Goal: Task Accomplishment & Management: Use online tool/utility

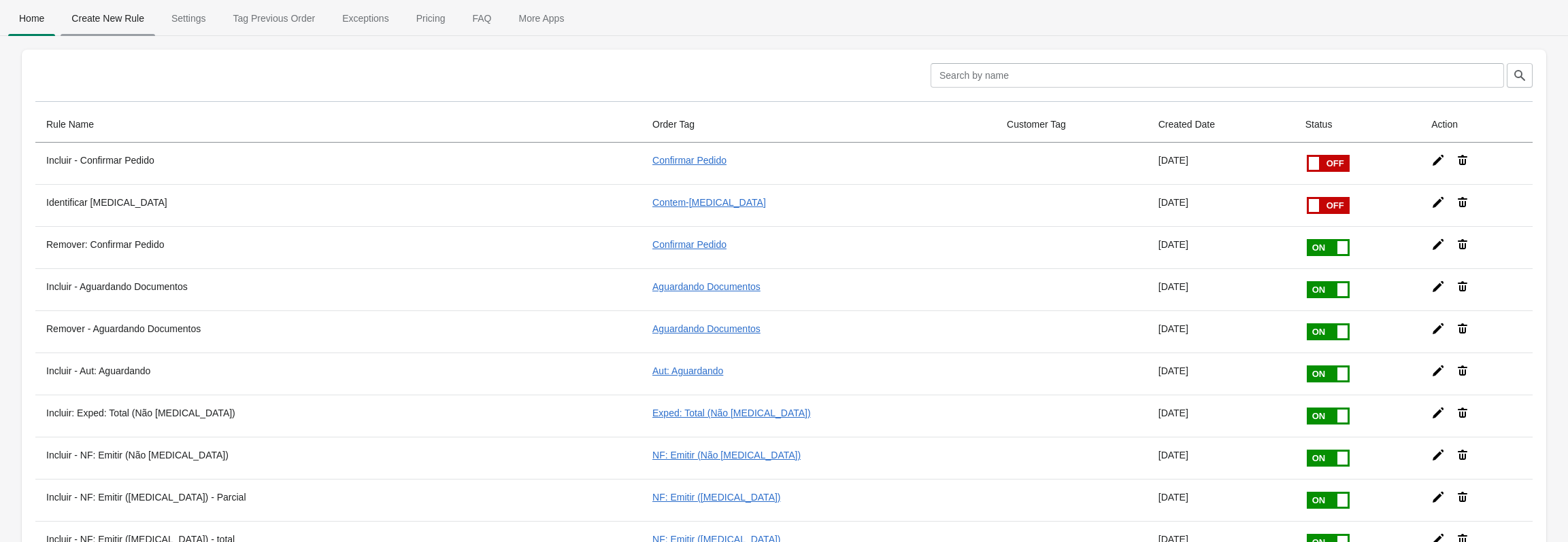
click at [111, 11] on span "Create New Rule" at bounding box center [108, 18] width 94 height 25
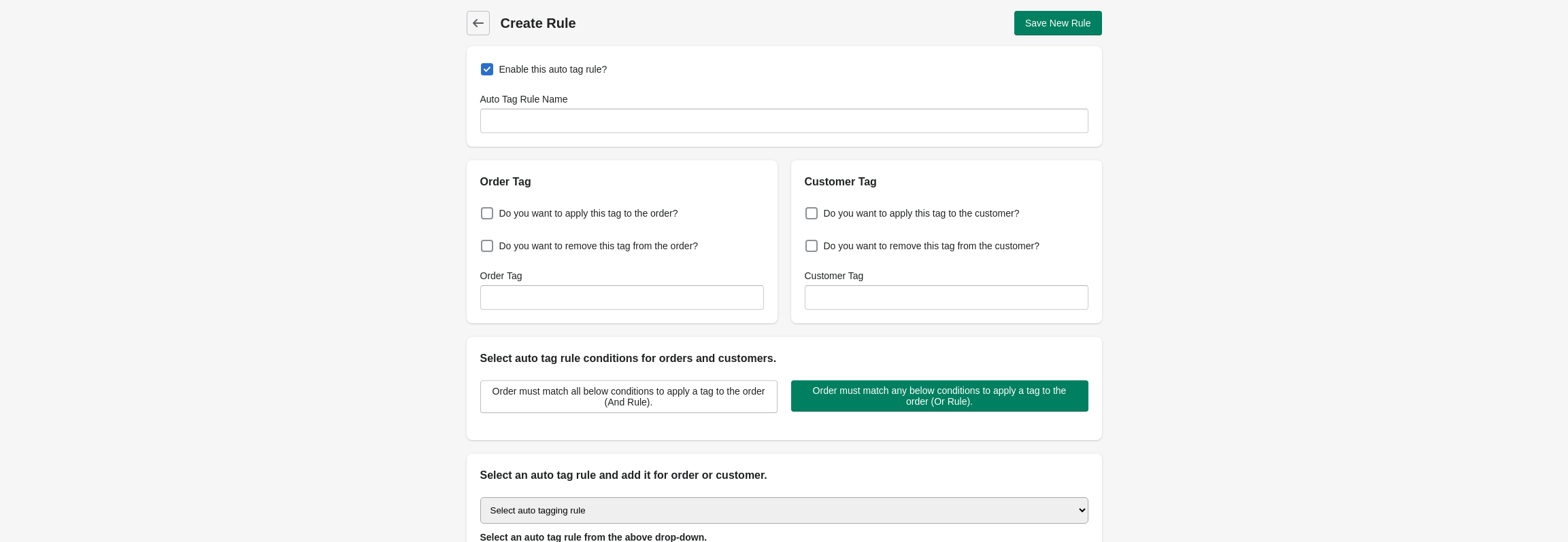
click at [567, 107] on div "Auto Tag Rule Name" at bounding box center [784, 113] width 608 height 41
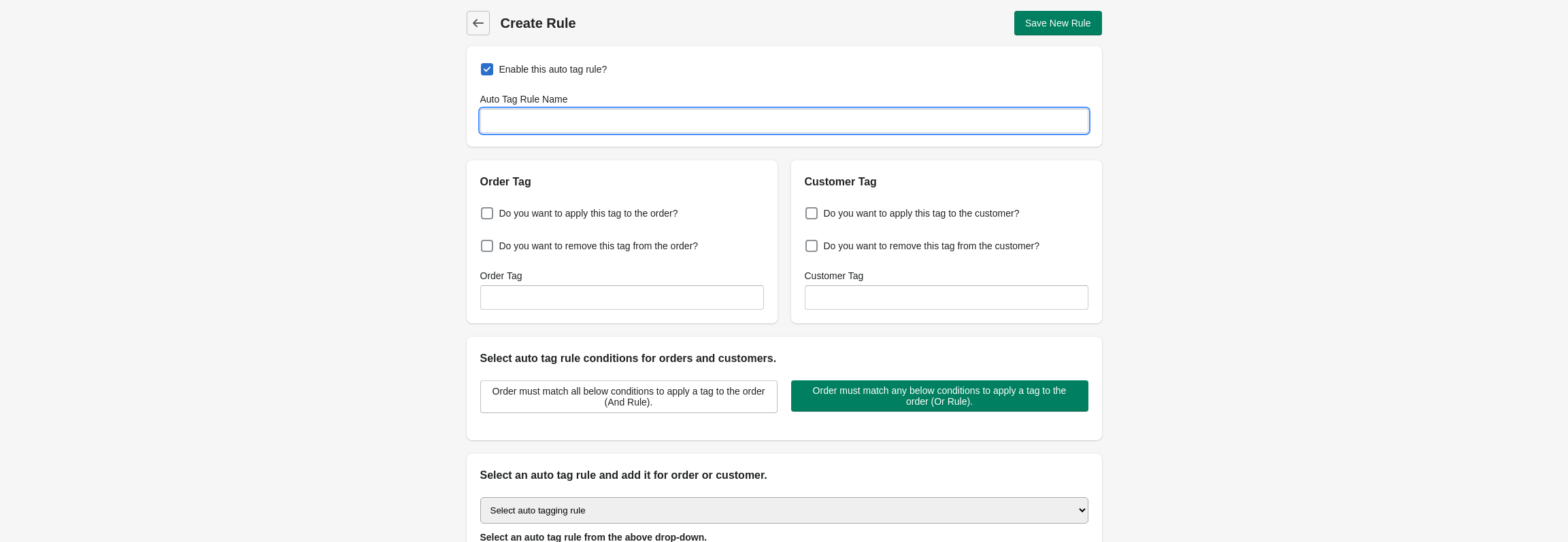
click at [552, 131] on input "Auto Tag Rule Name" at bounding box center [784, 121] width 608 height 25
type input "Auto"
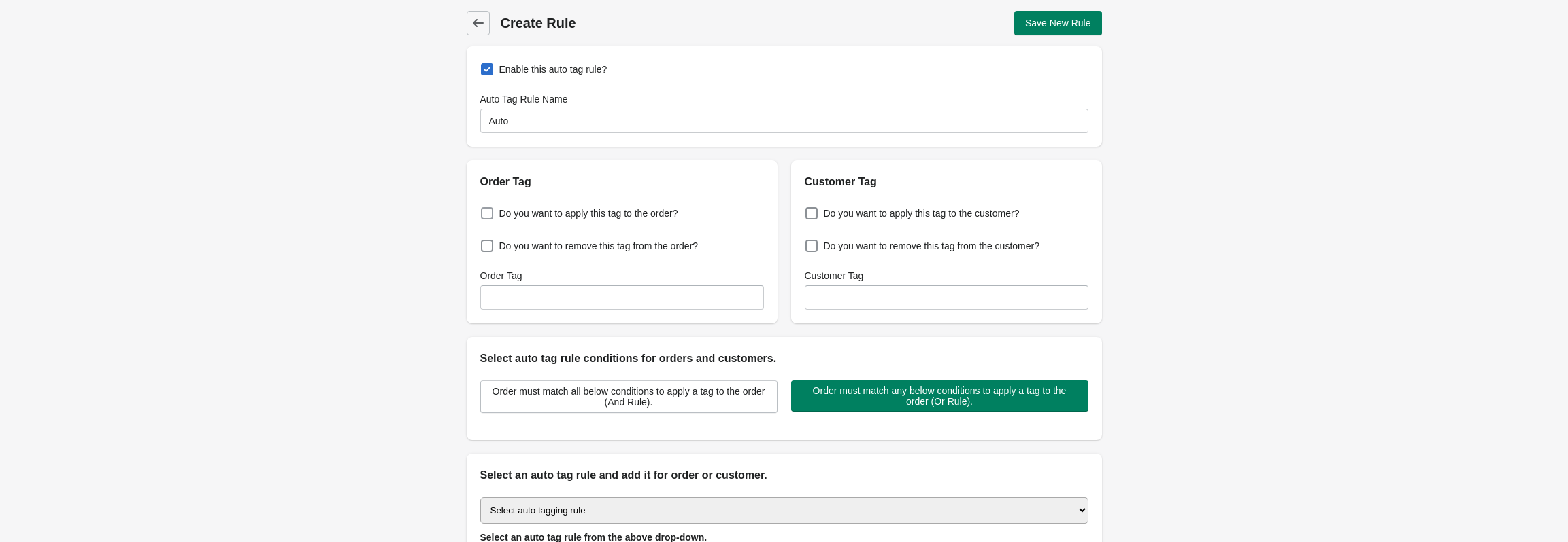
click at [496, 212] on label "Do you want to apply this tag to the order?" at bounding box center [578, 214] width 198 height 19
click at [484, 210] on input "Do you want to apply this tag to the order?" at bounding box center [483, 209] width 1 height 1
checkbox input "true"
click at [545, 292] on input "Order Tag" at bounding box center [621, 298] width 283 height 25
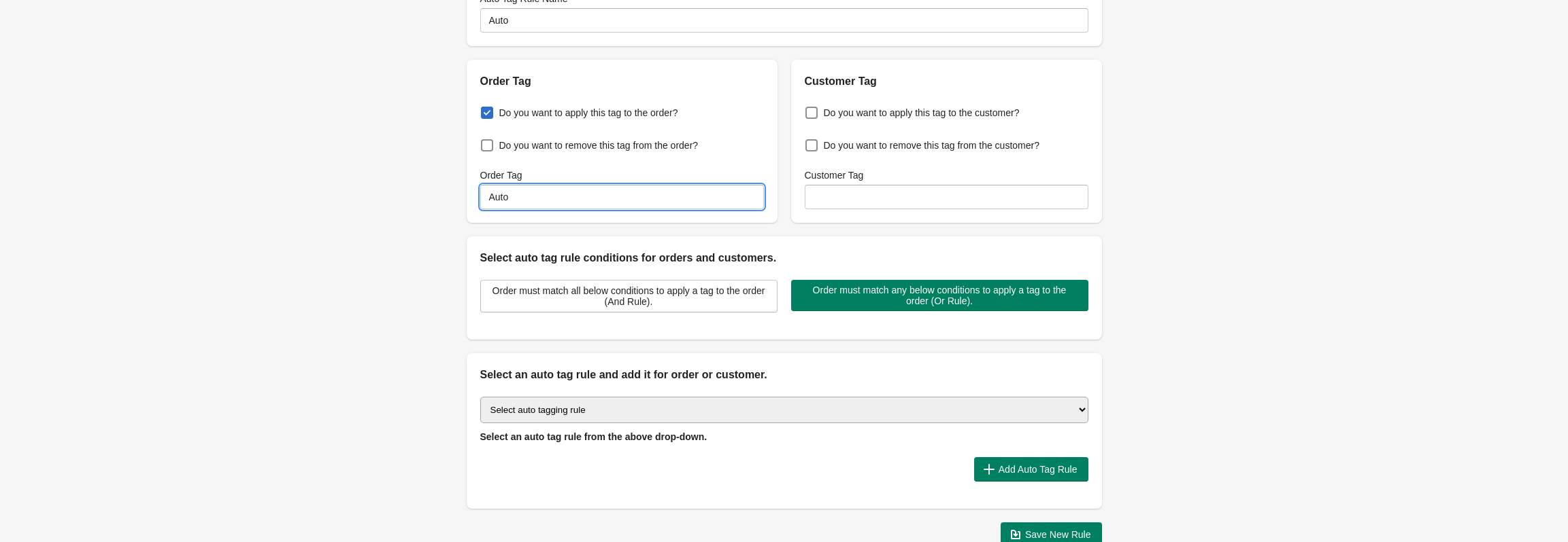
scroll to position [136, 0]
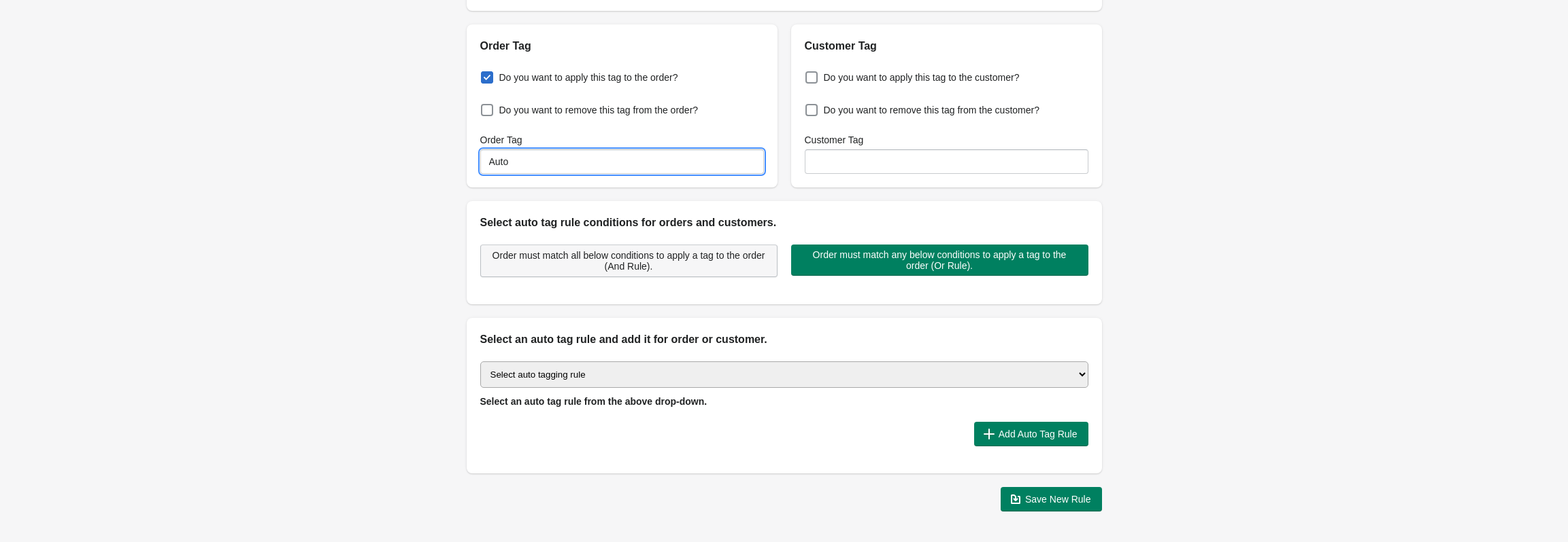
type input "Auto"
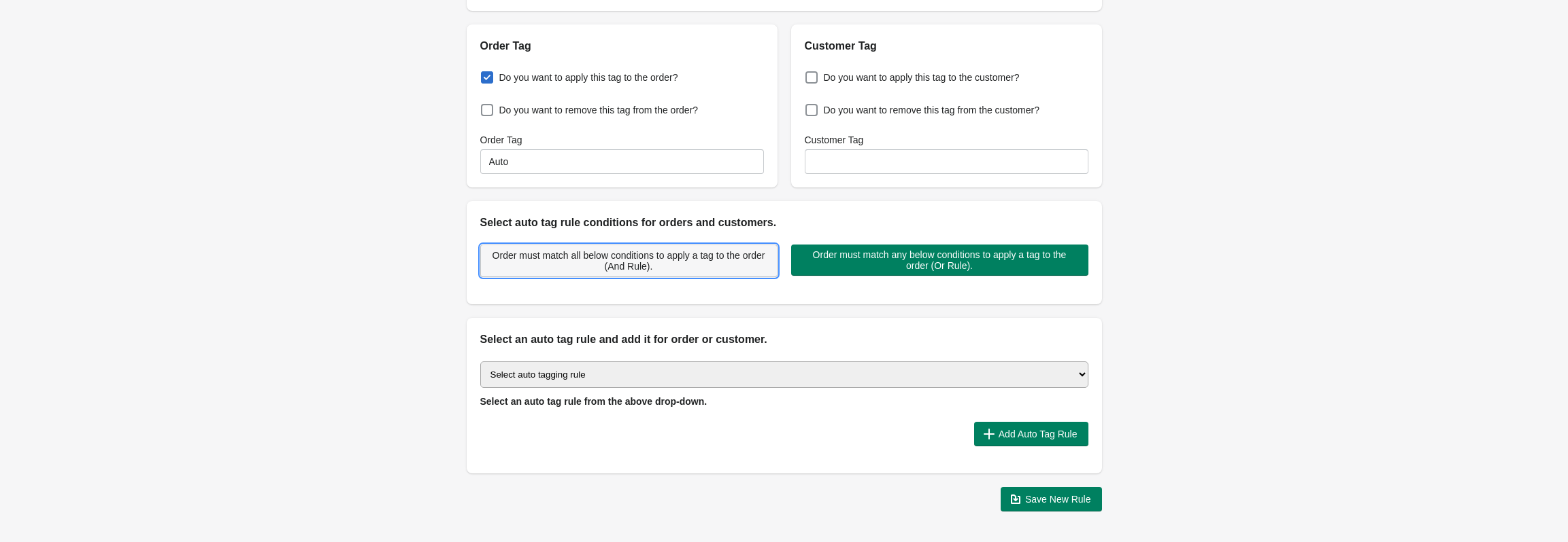
click at [705, 265] on span "Order must match all below conditions to apply a tag to the order (And Rule)." at bounding box center [628, 261] width 274 height 21
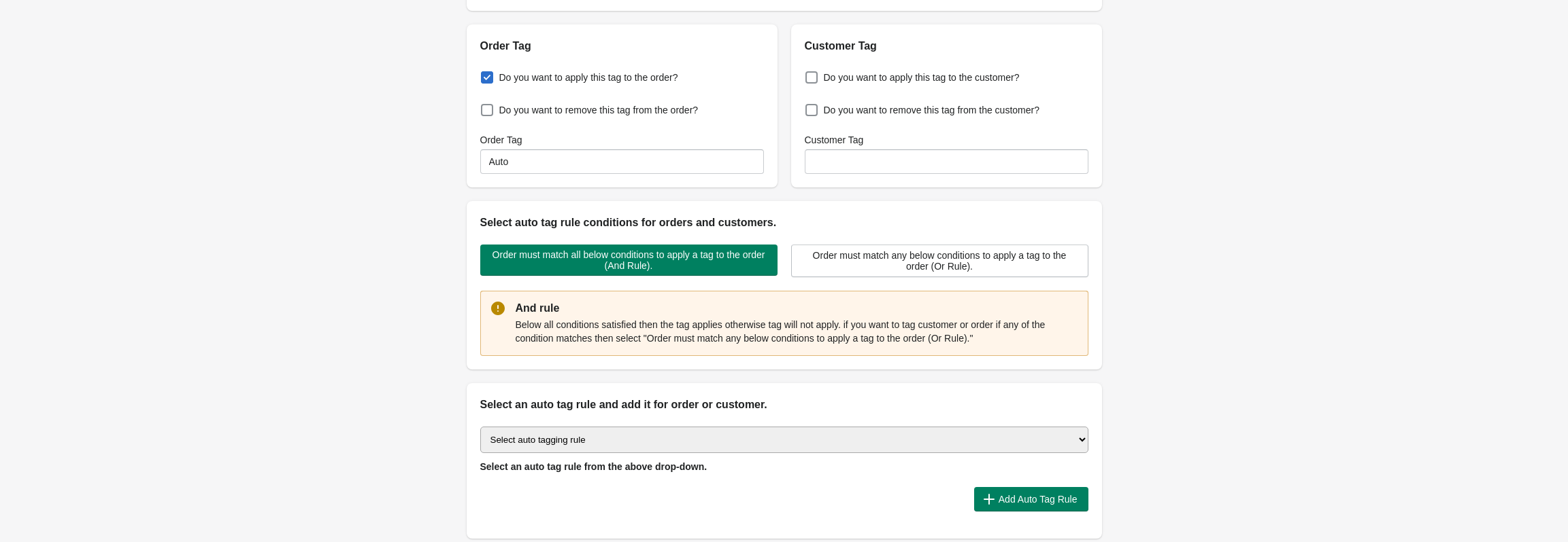
click at [676, 444] on select "Select auto tagging rule Tag by order amount Tag based on the order count (Volu…" at bounding box center [784, 440] width 608 height 27
click at [480, 427] on select "Select auto tagging rule Tag by order amount Tag based on the order count (Volu…" at bounding box center [784, 440] width 608 height 27
click at [621, 178] on div "Do you want to apply this tag to the order? Do you want to remove this tag from…" at bounding box center [622, 120] width 311 height 133
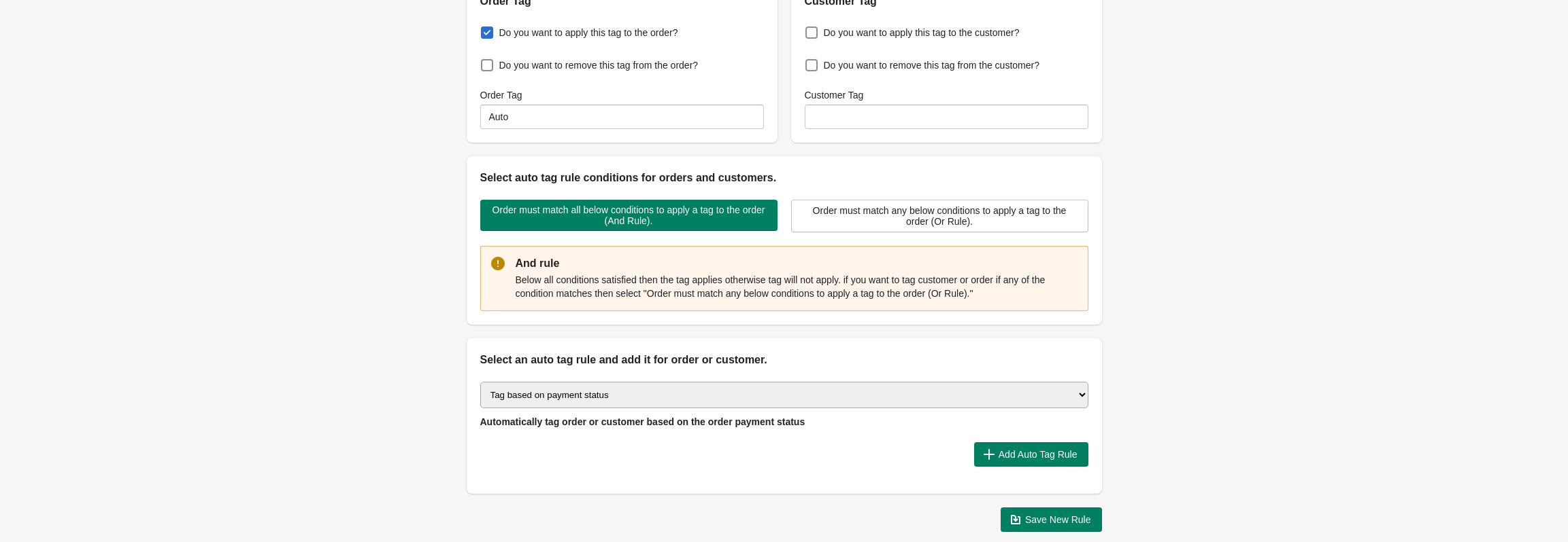
scroll to position [252, 0]
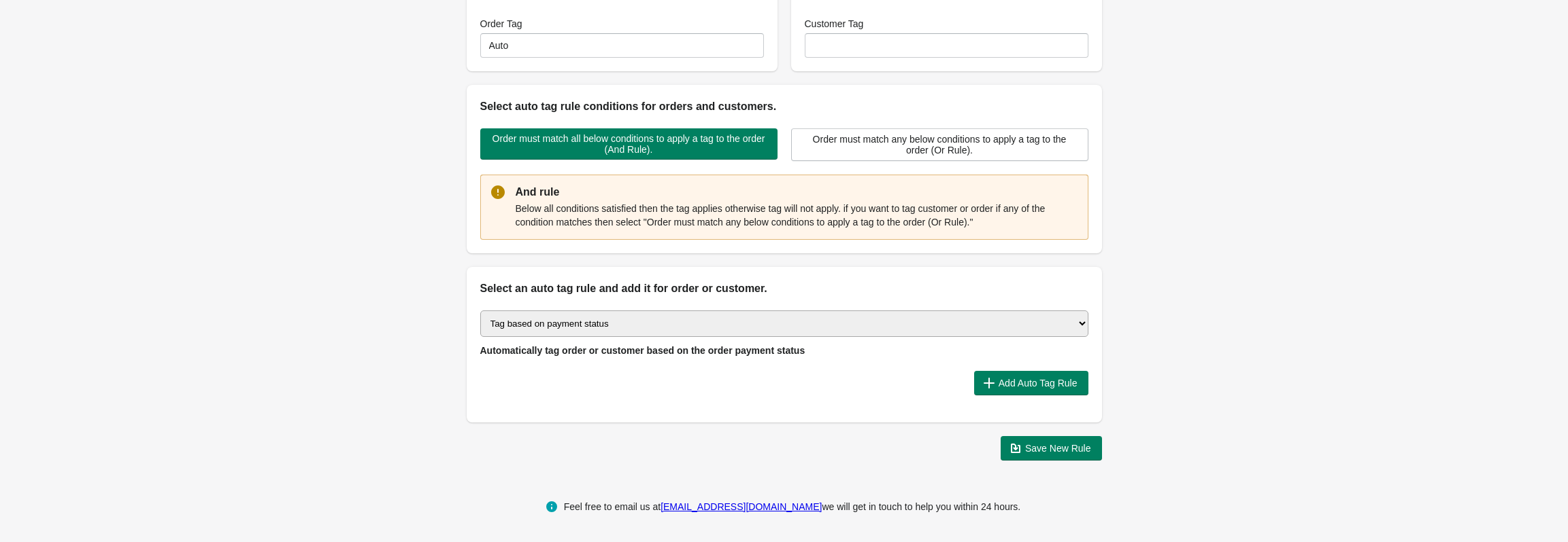
click at [591, 314] on select "Select auto tagging rule Tag by order amount Tag based on the order count (Volu…" at bounding box center [784, 323] width 608 height 27
click at [604, 303] on div "Select auto tagging rule Tag by order amount Tag based on the order count (Volu…" at bounding box center [784, 359] width 635 height 126
click at [606, 316] on select "Select auto tagging rule Tag by order amount Tag based on the order count (Volu…" at bounding box center [784, 323] width 608 height 27
click at [592, 312] on select "Select auto tagging rule Tag by order amount Tag based on the order count (Volu…" at bounding box center [784, 323] width 608 height 27
click at [480, 310] on select "Select auto tagging rule Tag by order amount Tag based on the order count (Volu…" at bounding box center [784, 323] width 608 height 27
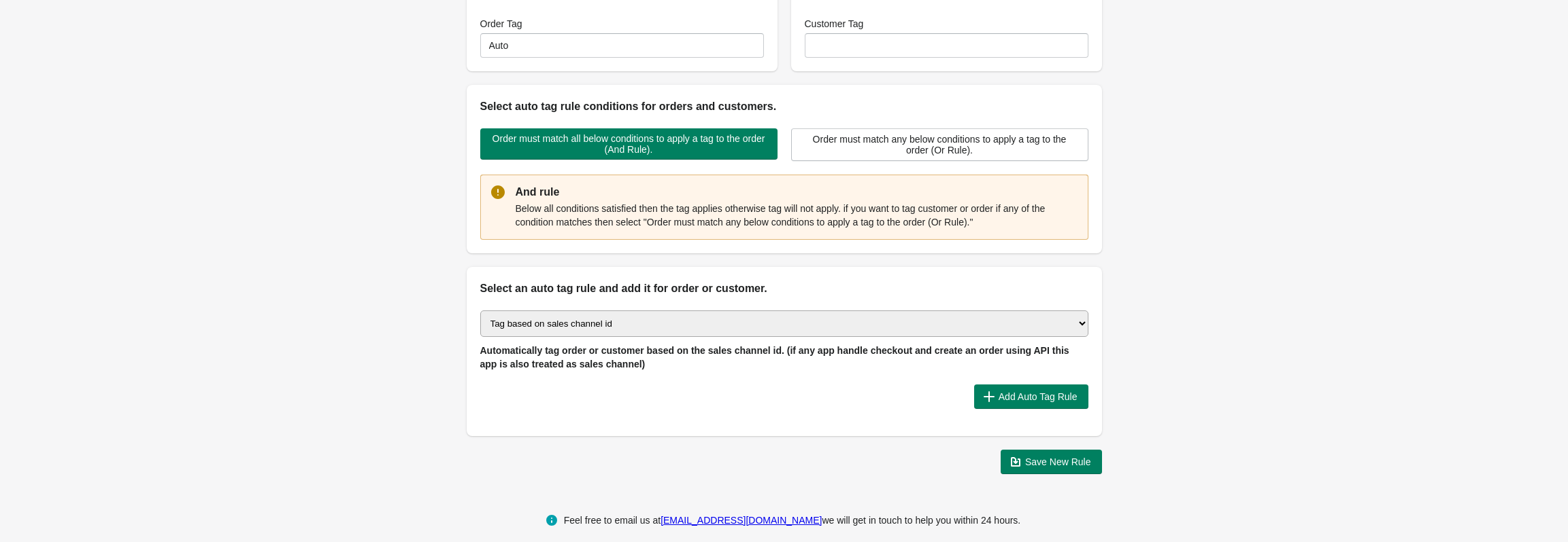
click at [709, 384] on div "Add Auto Tag Rule" at bounding box center [778, 391] width 619 height 35
click at [998, 395] on span "Add Auto Tag Rule" at bounding box center [1038, 396] width 79 height 11
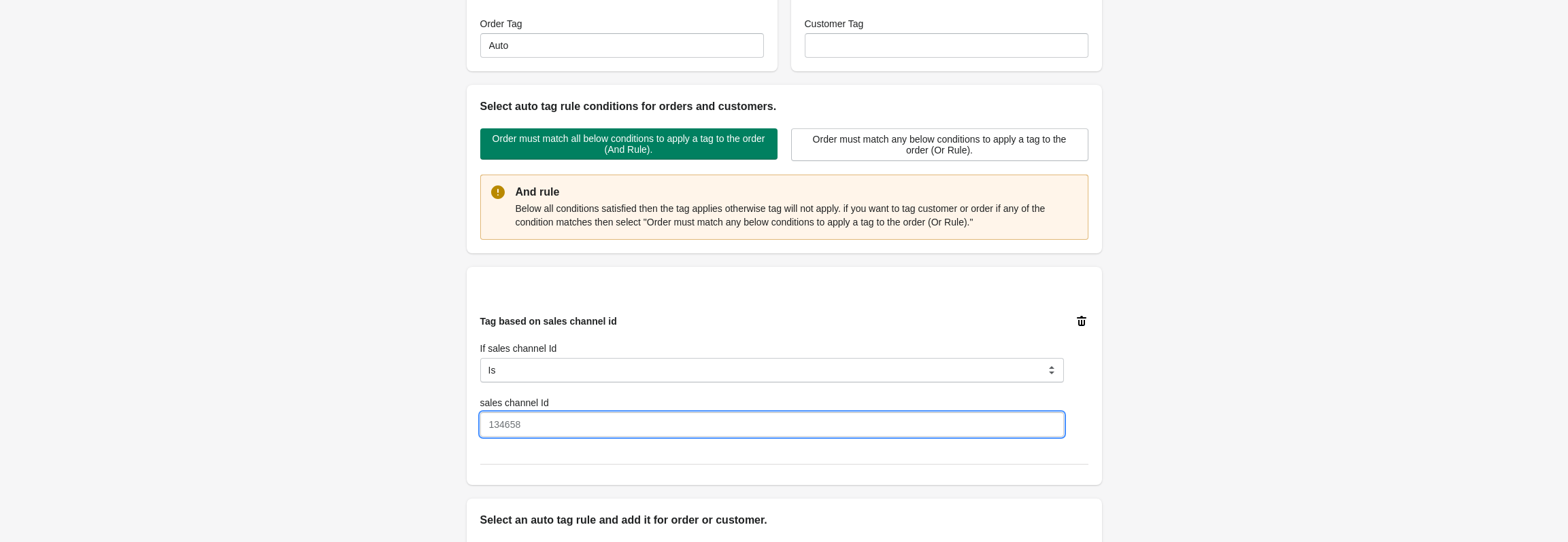
click at [602, 422] on input "sales channel Id" at bounding box center [772, 425] width 584 height 25
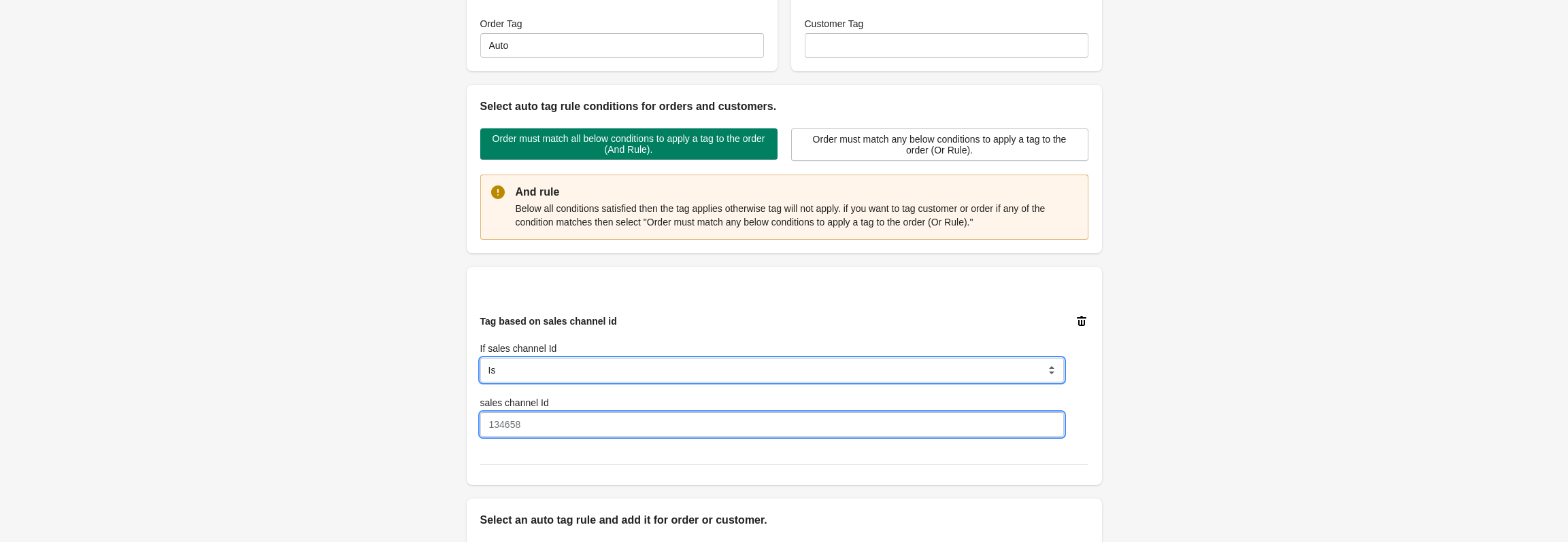
click at [612, 369] on select "Is Contain Is Not Is Not Contain" at bounding box center [772, 370] width 584 height 25
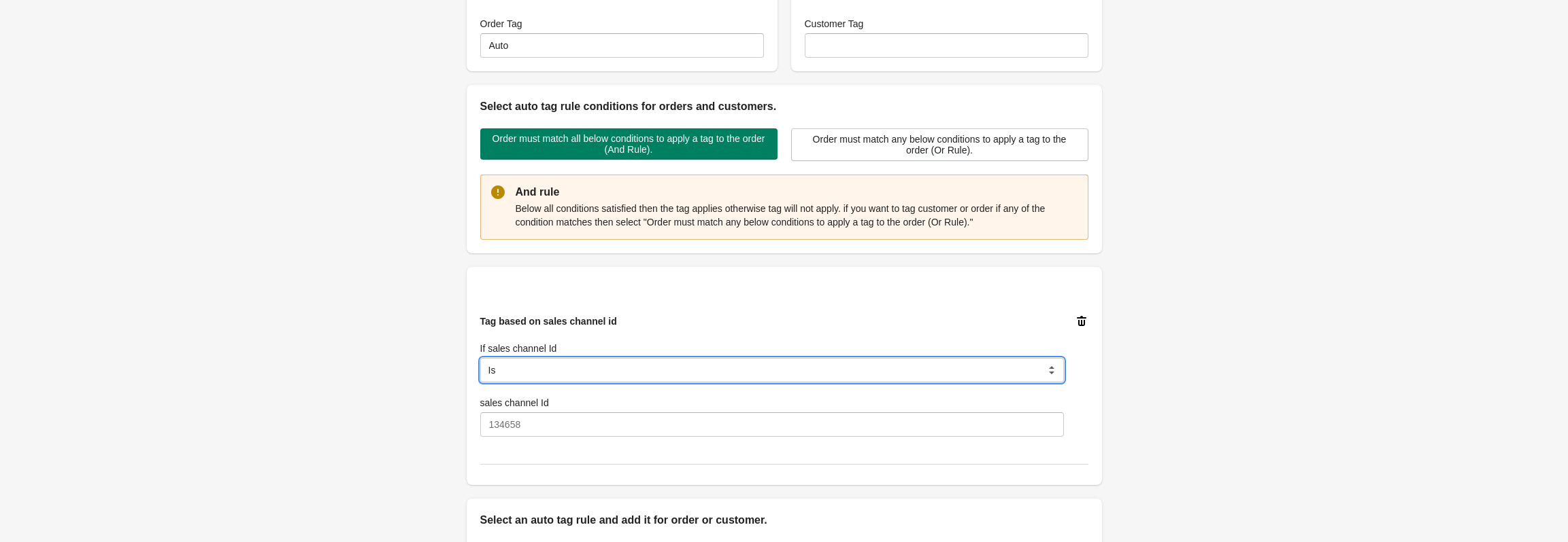
click at [612, 369] on select "Is Contain Is Not Is Not Contain" at bounding box center [772, 370] width 584 height 25
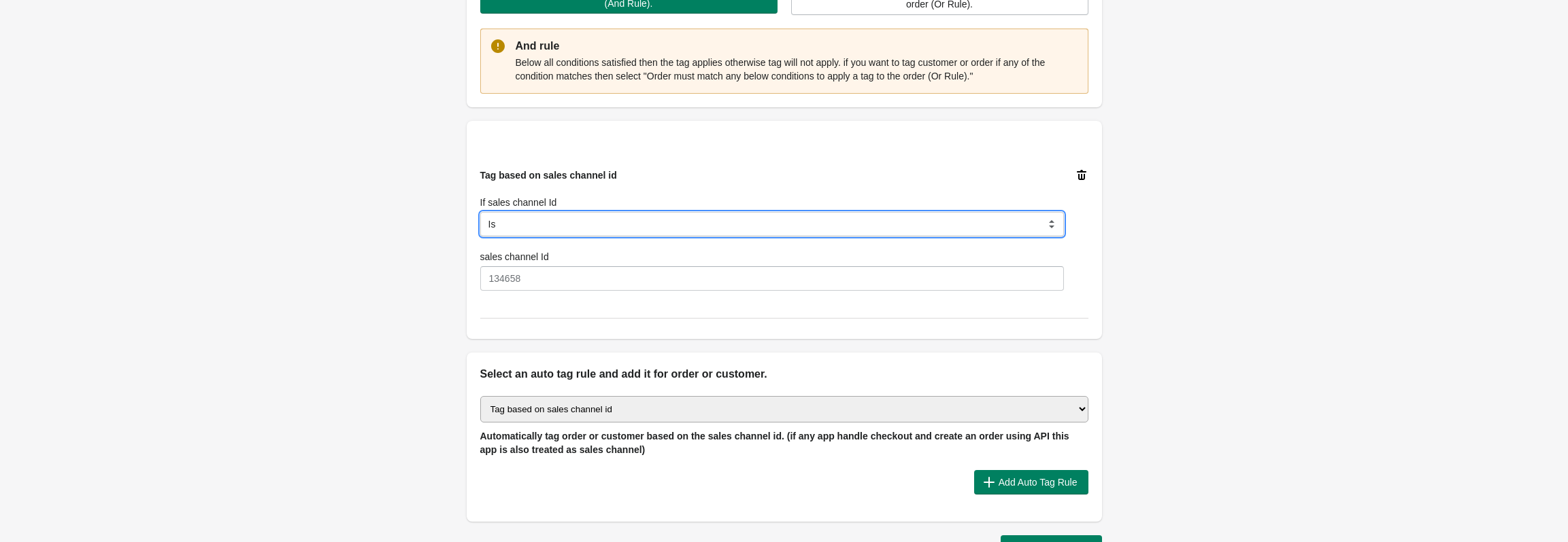
scroll to position [497, 0]
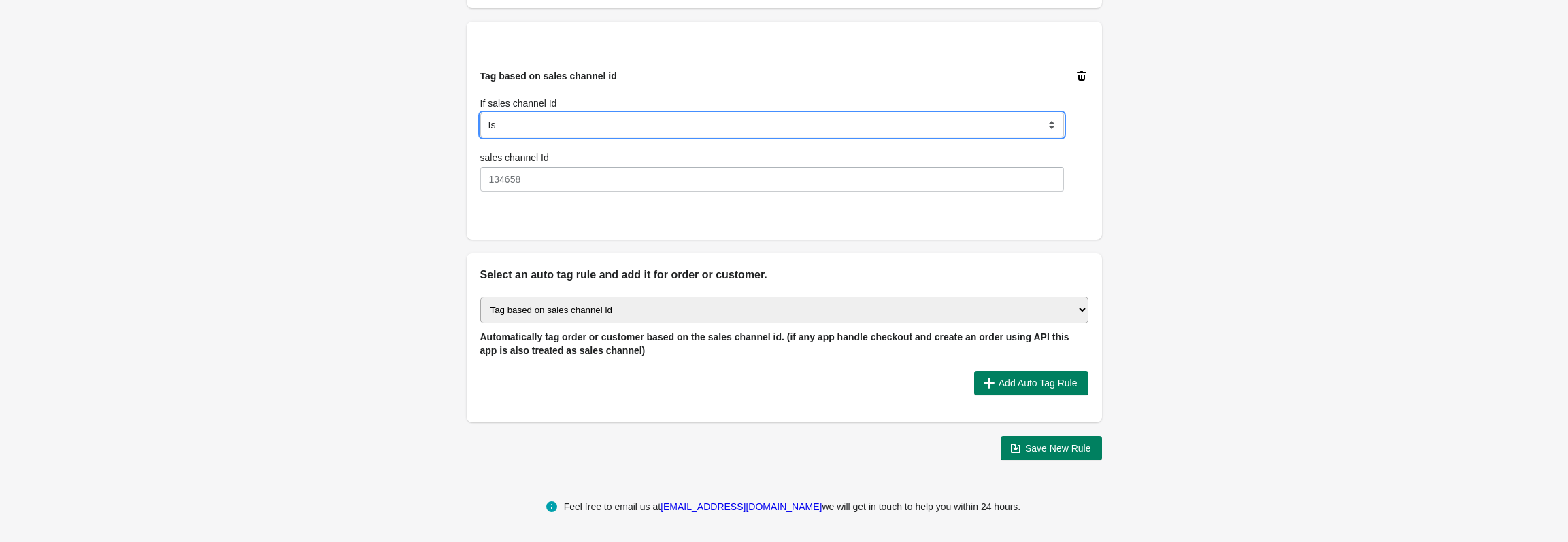
click at [526, 126] on select "Is Contain Is Not Is Not Contain" at bounding box center [772, 125] width 584 height 25
click at [524, 122] on select "Is Contain Is Not Is Not Contain" at bounding box center [772, 125] width 584 height 25
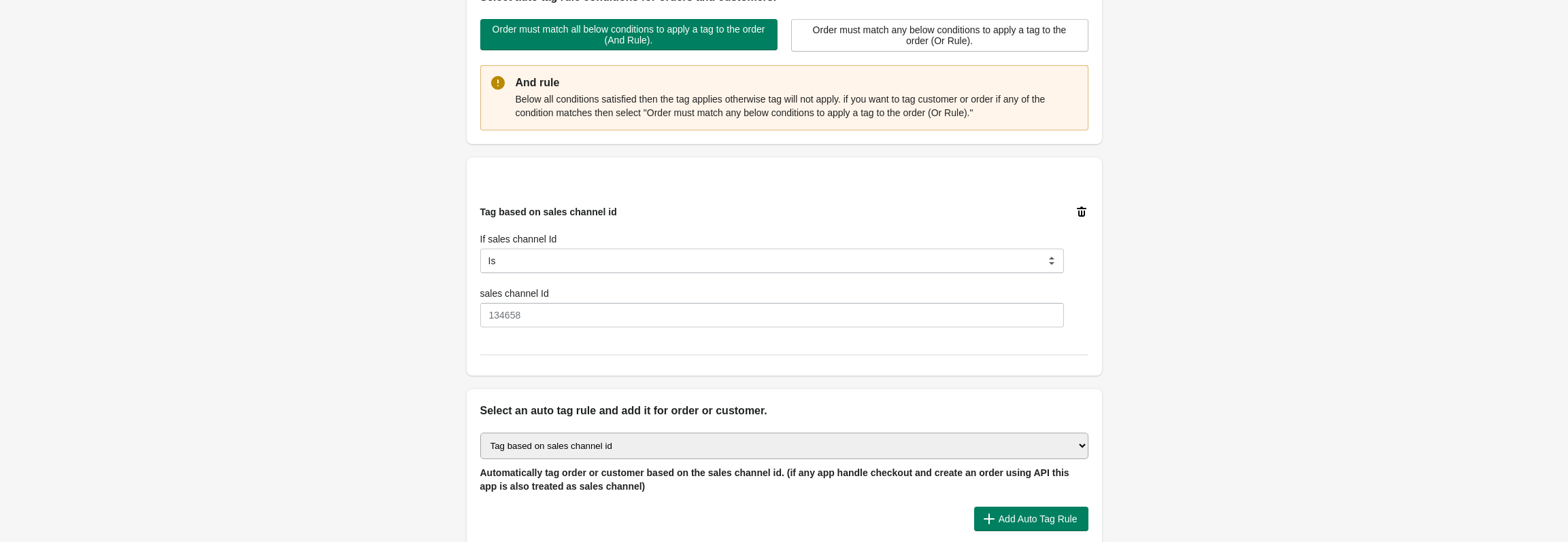
click at [1079, 208] on icon at bounding box center [1081, 212] width 9 height 10
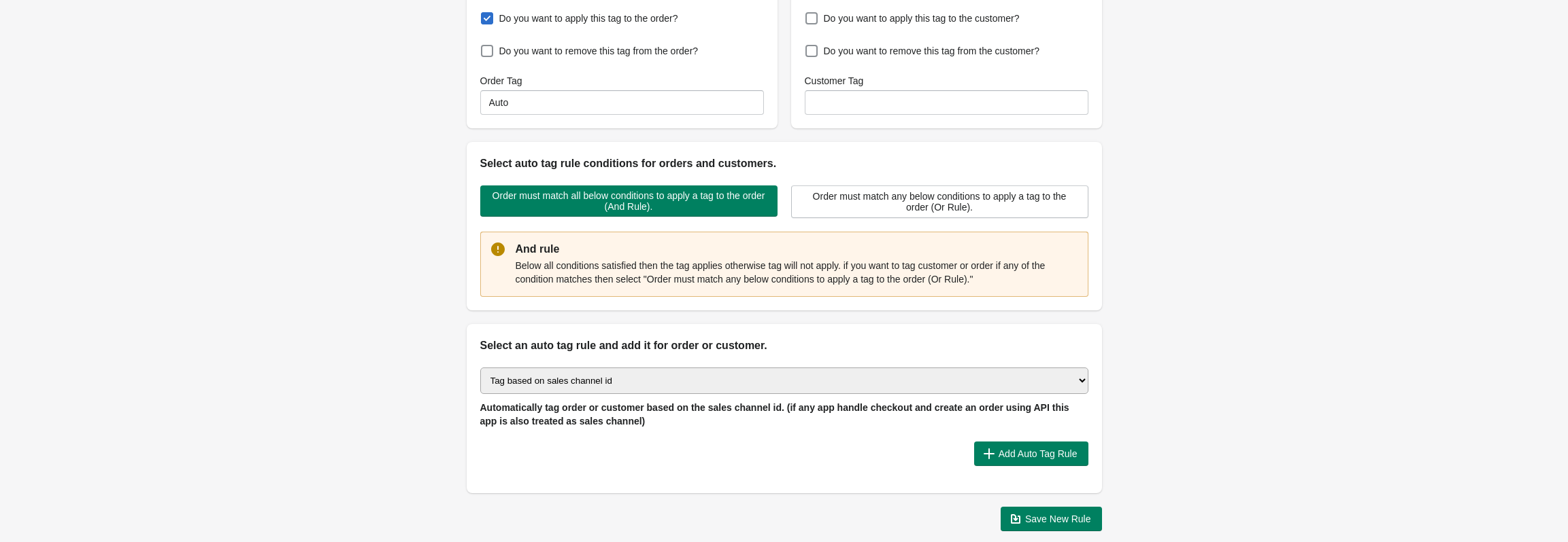
scroll to position [129, 0]
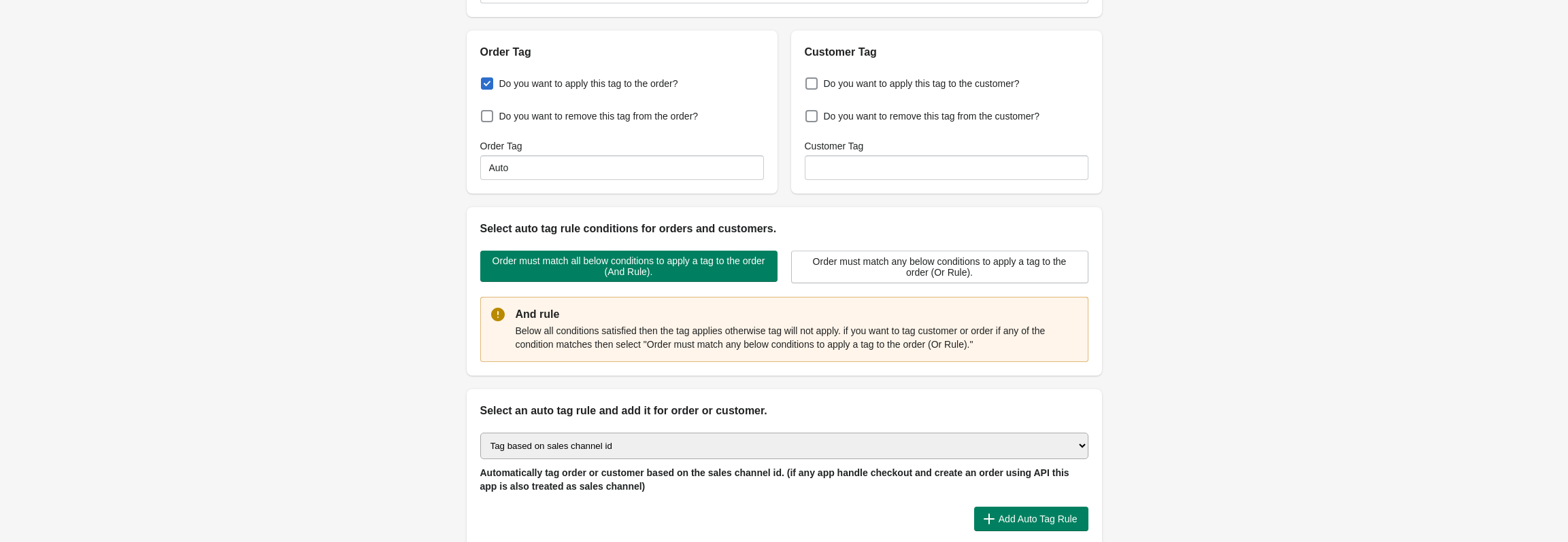
click at [562, 456] on select "Select auto tagging rule Tag by order amount Tag based on the order count (Volu…" at bounding box center [784, 446] width 608 height 27
select select "-1"
click at [480, 433] on select "Select auto tagging rule Tag by order amount Tag based on the order count (Volu…" at bounding box center [784, 446] width 608 height 27
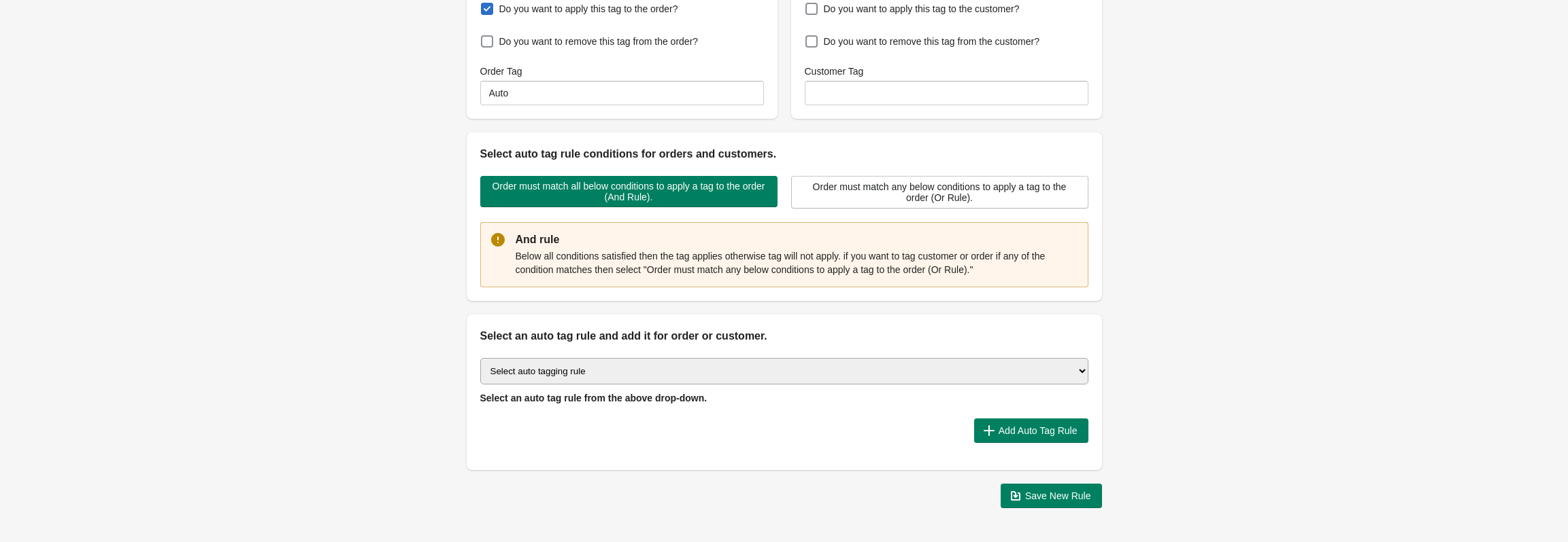
scroll to position [252, 0]
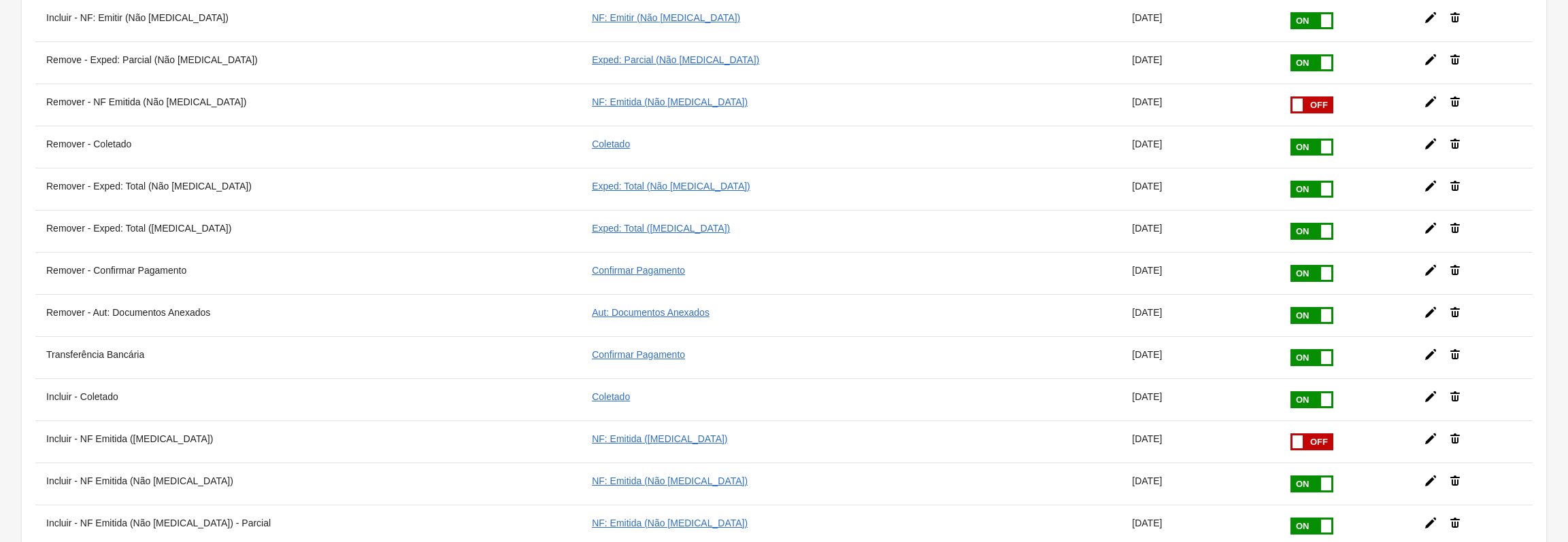
scroll to position [882, 0]
